Goal: Find specific page/section: Find specific page/section

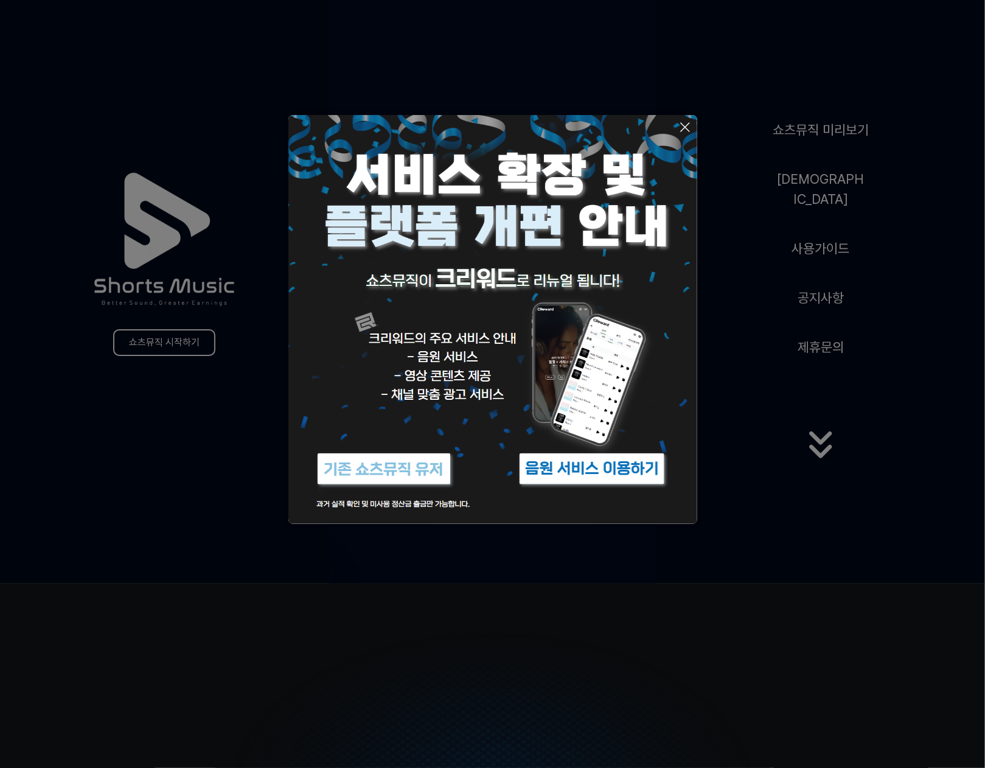
click at [178, 346] on button at bounding box center [492, 384] width 985 height 768
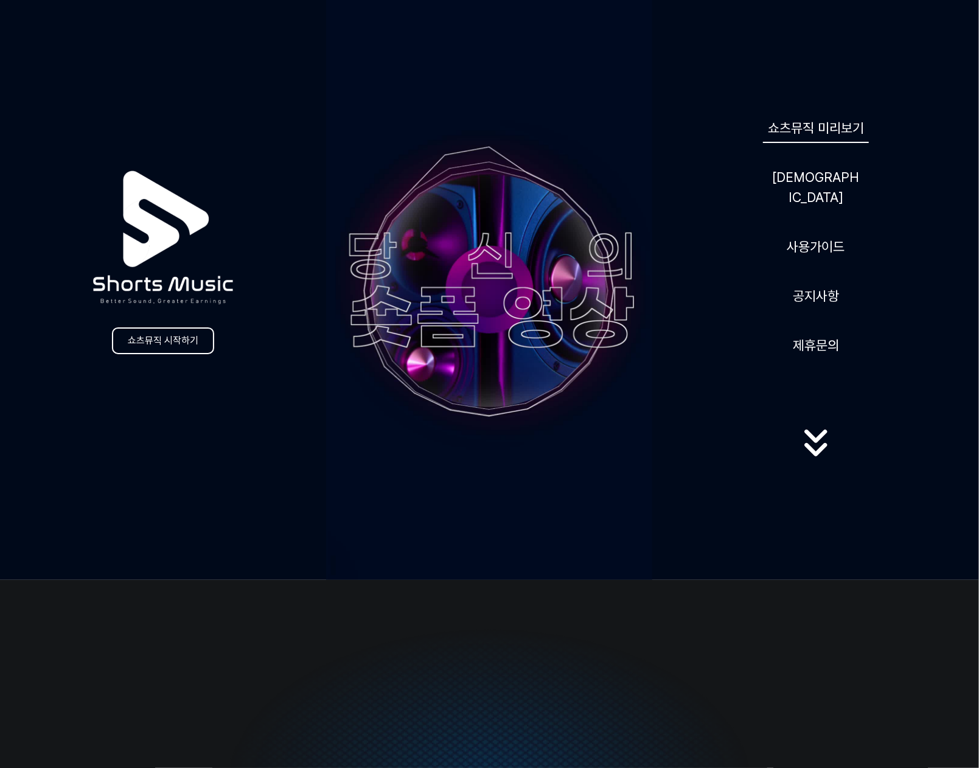
click at [805, 134] on link "쇼츠뮤직 미리보기" at bounding box center [816, 128] width 106 height 30
